Goal: Find specific page/section: Find specific page/section

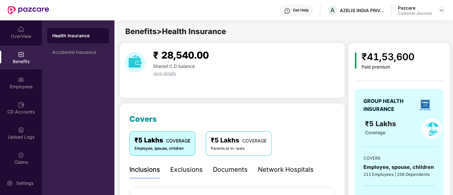
scroll to position [743, 0]
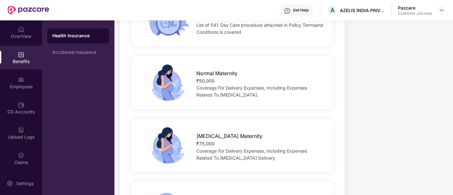
click at [345, 85] on div "₹ 28,540.00 Shared C.D balance view details Covers ₹5 Lakhs COVERAGE Employee, …" at bounding box center [283, 66] width 338 height 1533
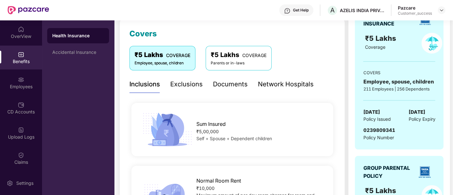
scroll to position [0, 0]
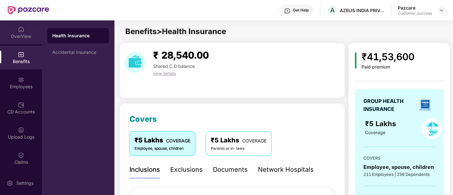
click at [13, 36] on div "OverView" at bounding box center [21, 36] width 42 height 6
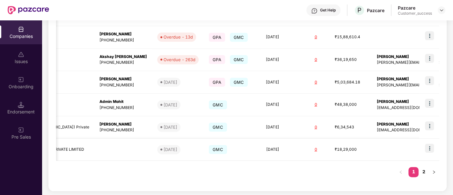
scroll to position [0, 215]
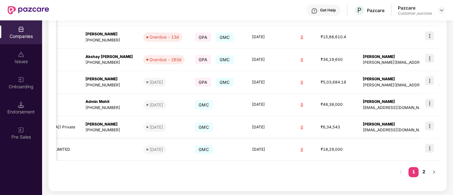
click at [426, 148] on img at bounding box center [429, 148] width 9 height 9
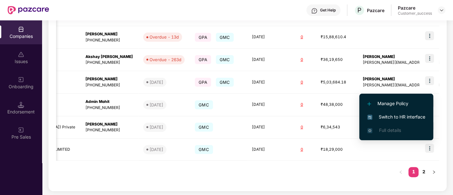
click at [28, 70] on div "Companies Issues Onboarding Endorsement Pre Sales" at bounding box center [21, 83] width 42 height 126
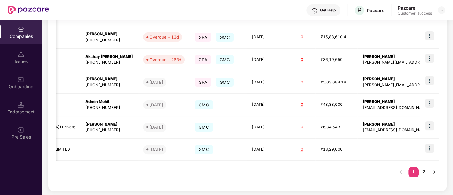
click at [26, 53] on div "Issues" at bounding box center [21, 58] width 42 height 24
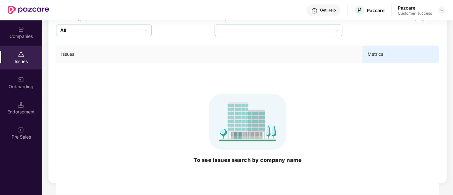
scroll to position [59, 0]
click at [28, 41] on div "Companies" at bounding box center [21, 32] width 42 height 24
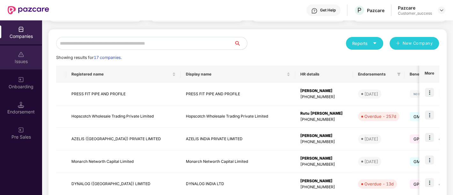
scroll to position [0, 0]
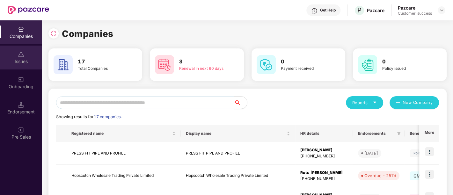
click at [31, 54] on div "Issues" at bounding box center [21, 58] width 42 height 24
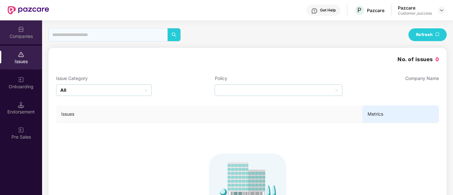
click at [18, 37] on div "Companies" at bounding box center [21, 36] width 42 height 6
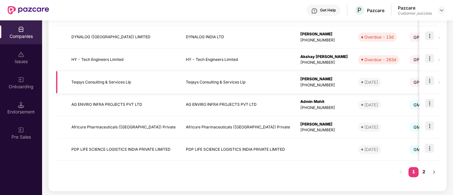
scroll to position [181, 0]
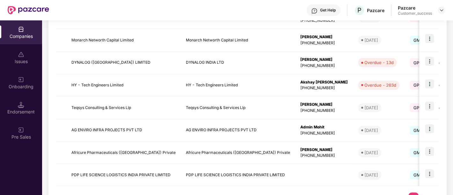
click at [17, 49] on div "Issues" at bounding box center [21, 58] width 42 height 24
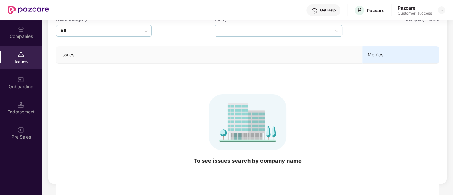
click at [33, 81] on div "Onboarding" at bounding box center [21, 83] width 42 height 24
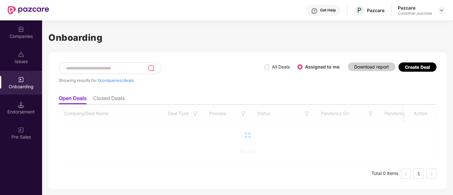
scroll to position [0, 0]
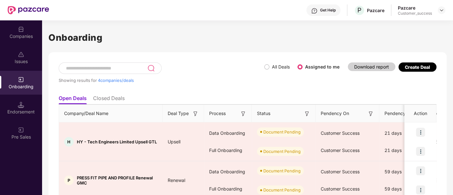
click at [190, 38] on h1 "Onboarding" at bounding box center [247, 38] width 398 height 14
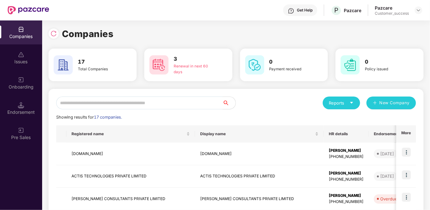
scroll to position [126, 0]
